Goal: Check status: Check status

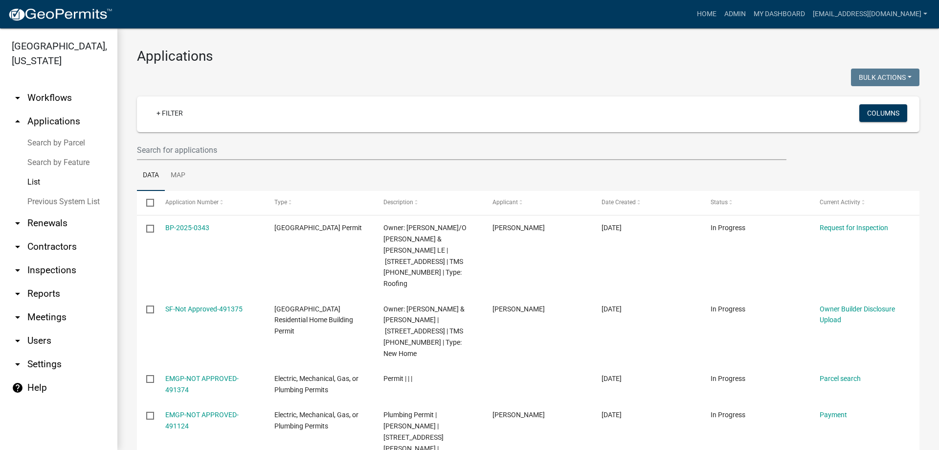
select select "3: 100"
click at [204, 146] on input "text" at bounding box center [462, 150] width 650 height 20
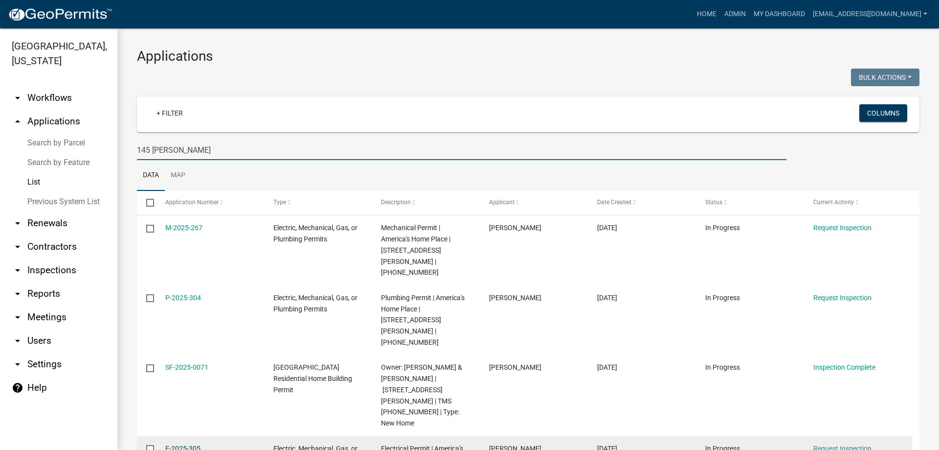
type input "145 [PERSON_NAME]"
click at [173, 444] on link "E-2025-305" at bounding box center [182, 448] width 35 height 8
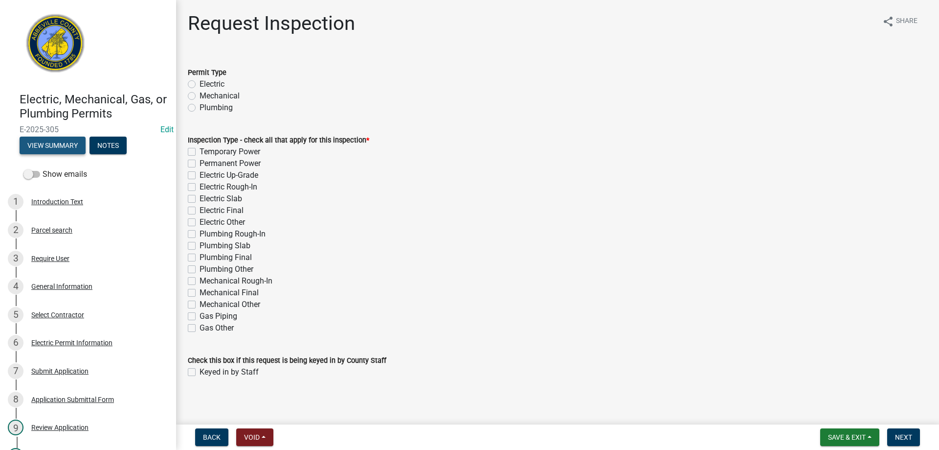
click at [53, 141] on button "View Summary" at bounding box center [53, 145] width 66 height 18
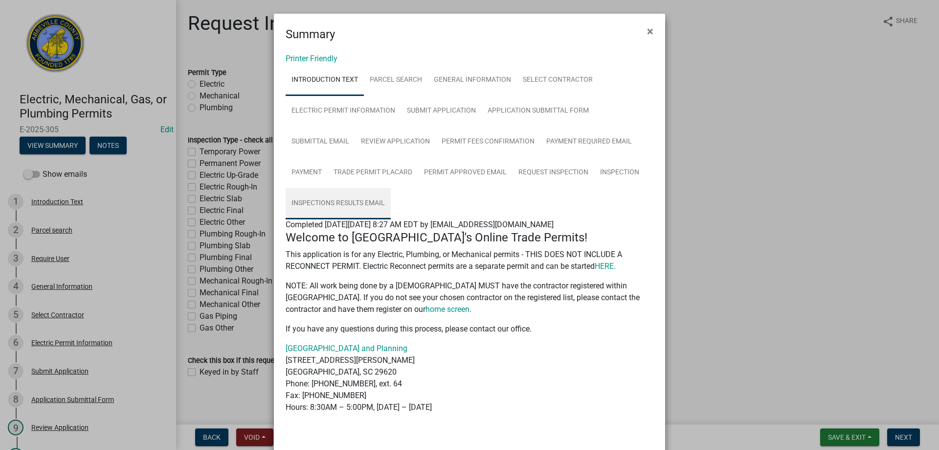
click at [309, 197] on link "Inspections Results Email" at bounding box center [338, 203] width 105 height 31
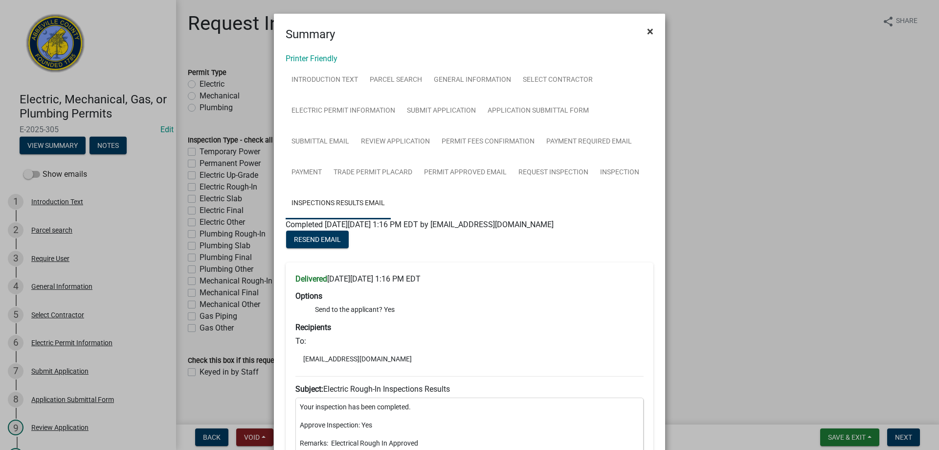
click at [647, 28] on span "×" at bounding box center [650, 31] width 6 height 14
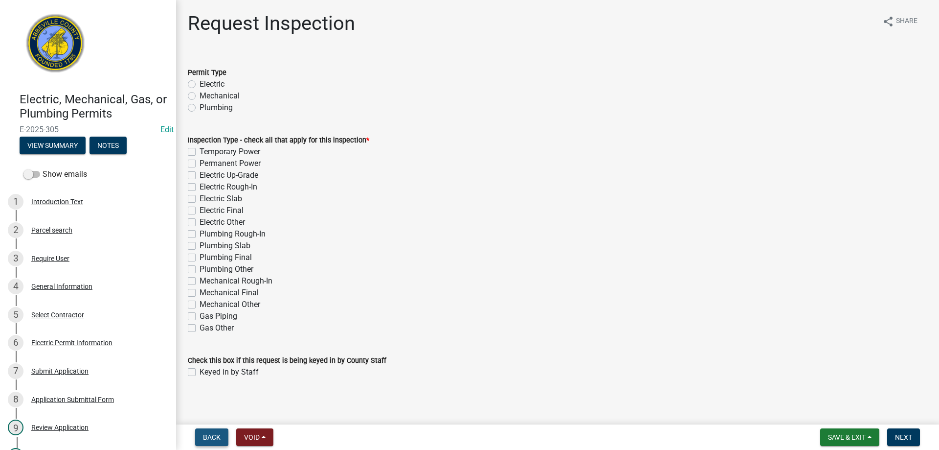
drag, startPoint x: 202, startPoint y: 439, endPoint x: 209, endPoint y: 440, distance: 7.4
click at [209, 440] on button "Back" at bounding box center [211, 437] width 33 height 18
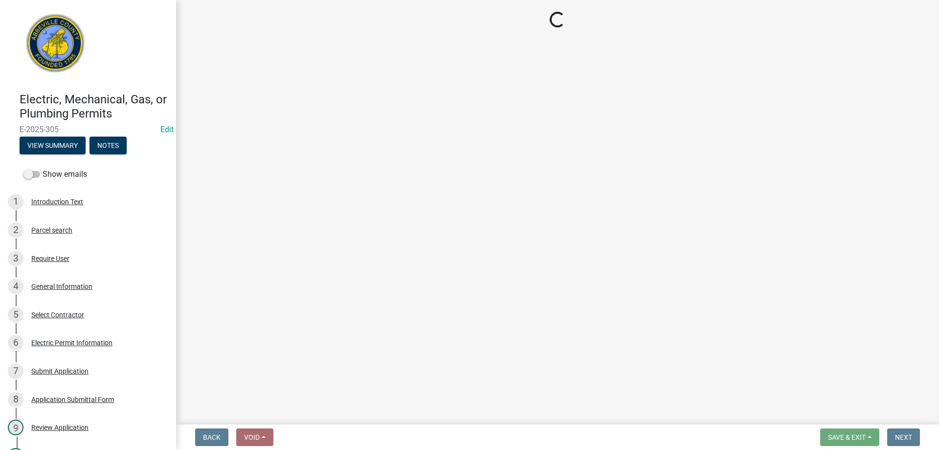
select select "896ec84b-7942-43b9-a78d-4f1554b7930c"
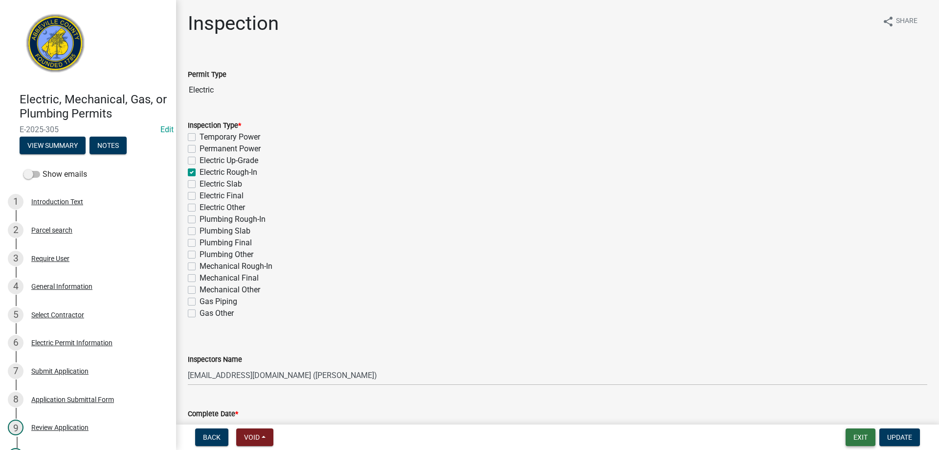
click at [864, 438] on button "Exit" at bounding box center [861, 437] width 30 height 18
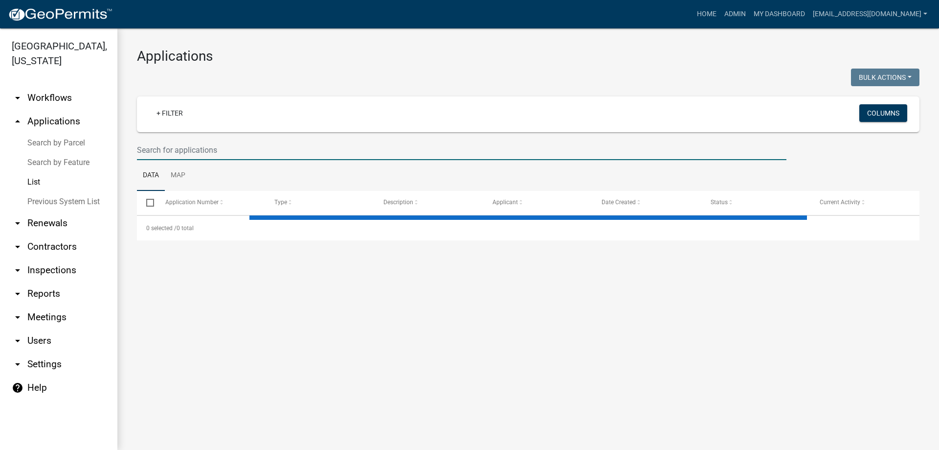
click at [241, 152] on input "text" at bounding box center [462, 150] width 650 height 20
type input "1"
select select "3: 100"
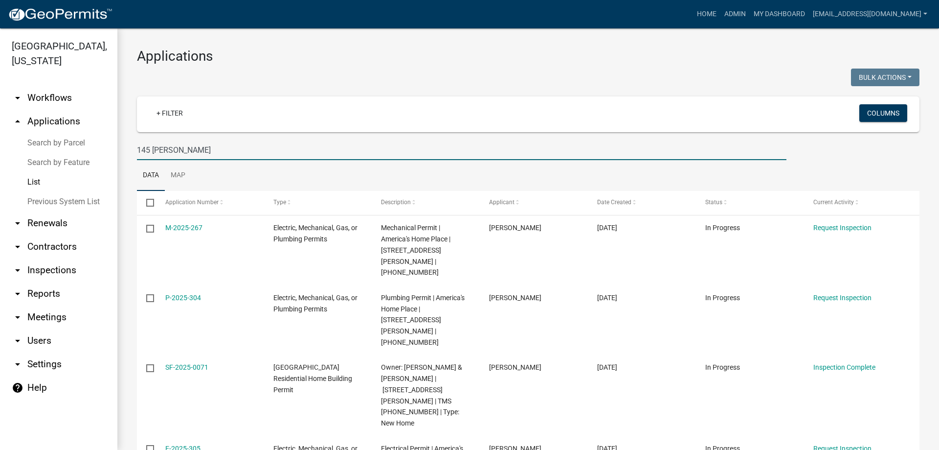
type input "145 [PERSON_NAME]"
